Goal: Task Accomplishment & Management: Manage account settings

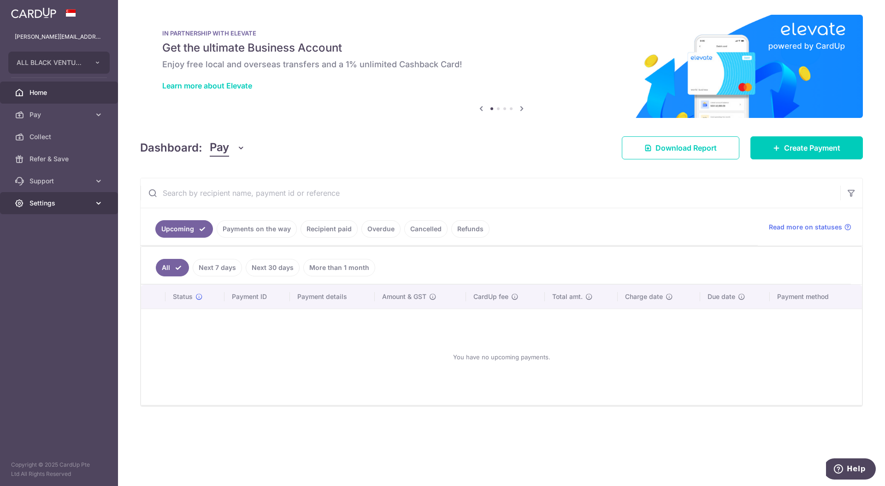
click at [93, 199] on link "Settings" at bounding box center [59, 203] width 118 height 22
click at [95, 114] on icon at bounding box center [98, 114] width 9 height 9
click at [41, 204] on span "Cards" at bounding box center [59, 203] width 61 height 9
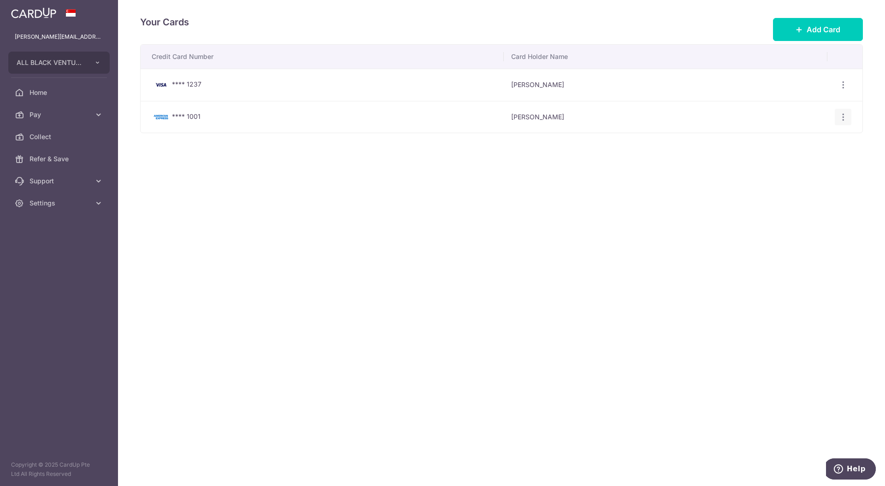
click at [844, 117] on icon "button" at bounding box center [843, 117] width 10 height 10
click at [810, 141] on span "View/Edit" at bounding box center [812, 142] width 63 height 11
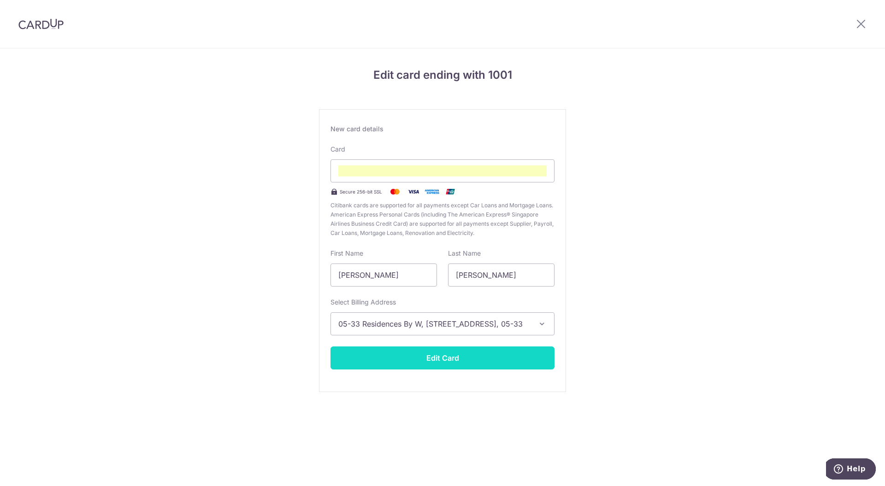
click at [452, 357] on button "Edit Card" at bounding box center [442, 357] width 224 height 23
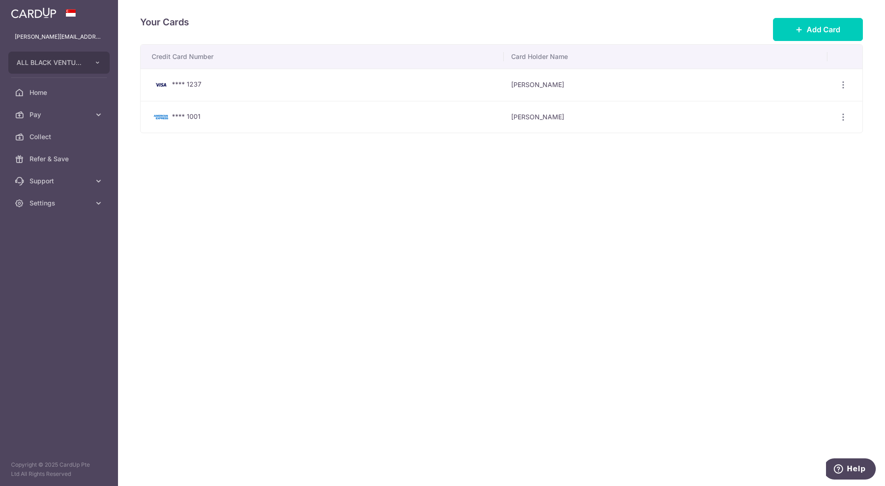
drag, startPoint x: 270, startPoint y: 0, endPoint x: 189, endPoint y: 229, distance: 242.1
click at [190, 229] on div "Your Cards Add Card Credit Card Number Card Holder Name **** 1237 [PERSON_NAME]…" at bounding box center [501, 243] width 767 height 486
